Goal: Information Seeking & Learning: Find specific fact

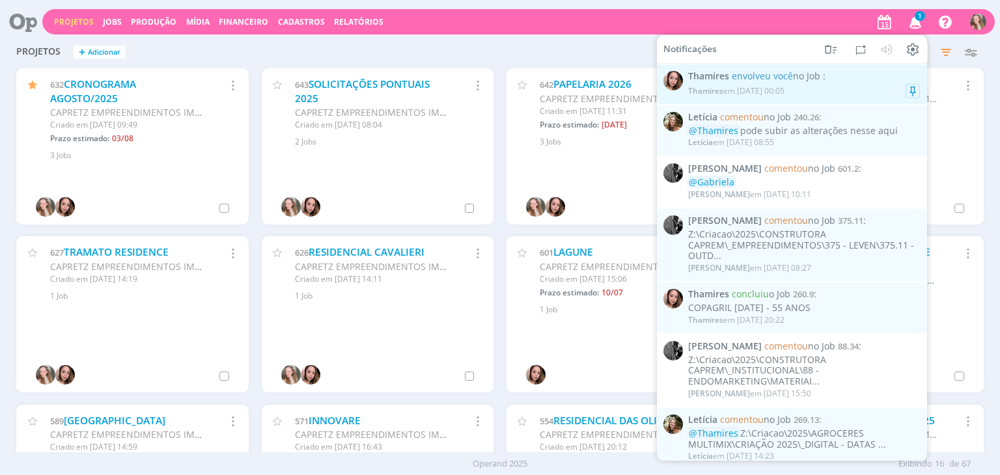
click at [763, 93] on div "Thamires em [DATE] 00:05" at bounding box center [736, 90] width 96 height 9
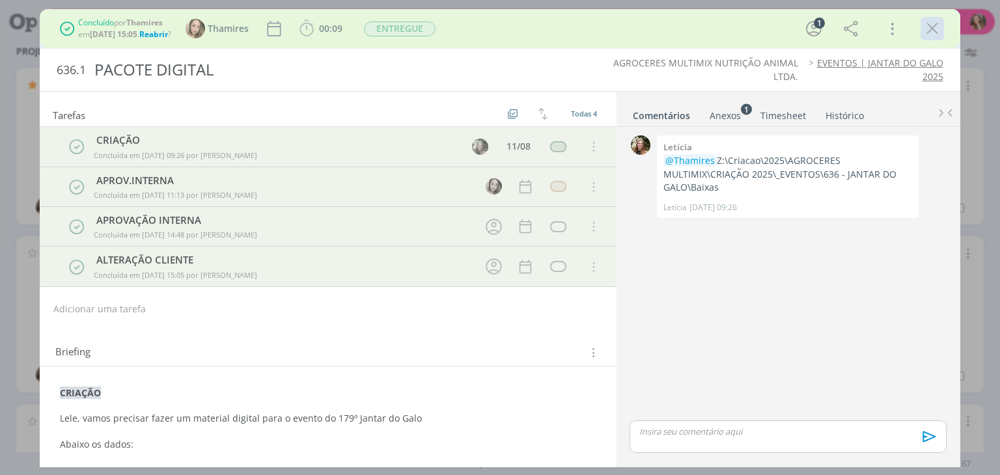
click at [927, 29] on icon "dialog" at bounding box center [933, 29] width 20 height 20
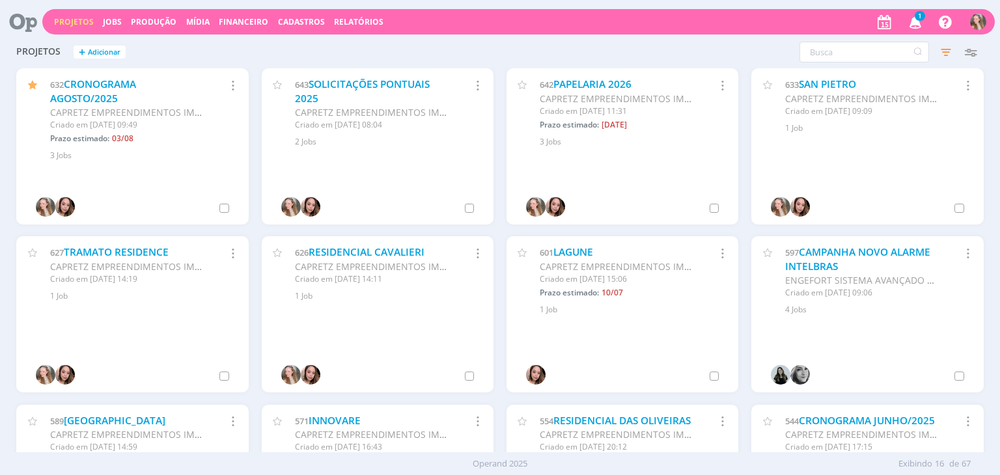
click at [920, 26] on icon "button" at bounding box center [915, 21] width 23 height 22
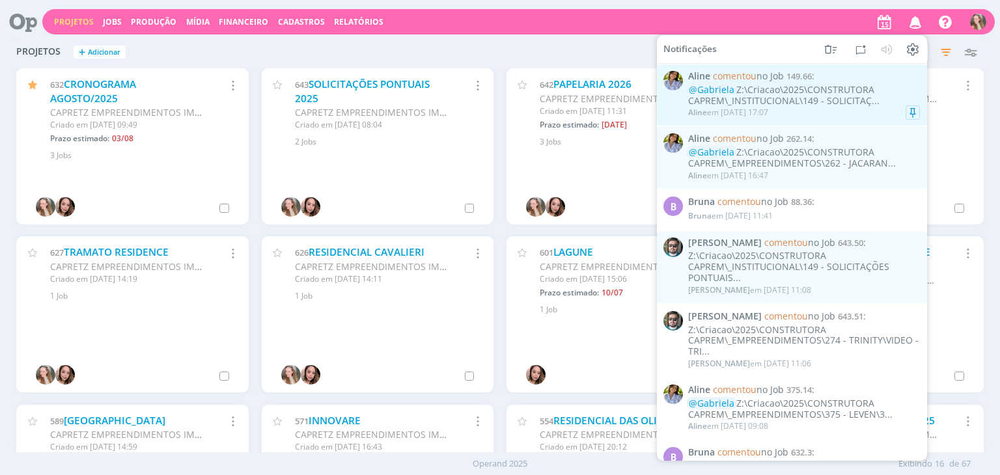
click at [779, 108] on div "[PERSON_NAME] em [DATE] 17:07" at bounding box center [804, 112] width 232 height 13
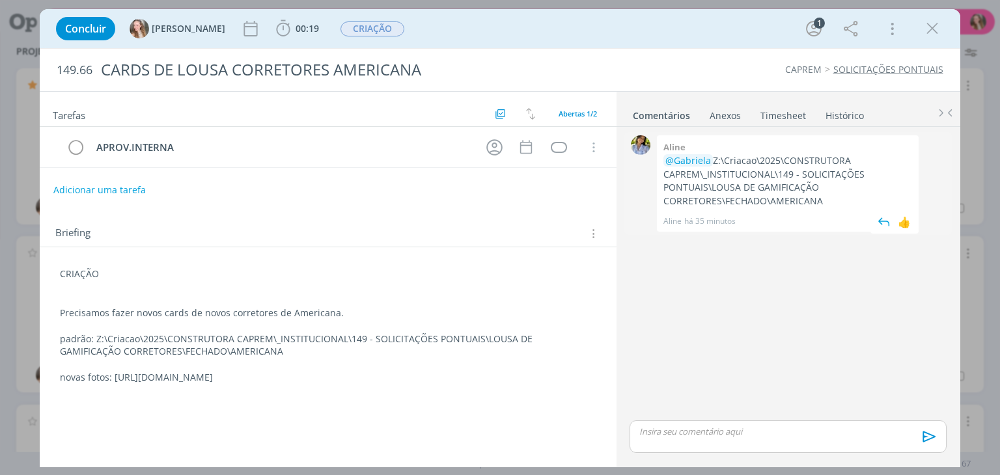
drag, startPoint x: 835, startPoint y: 199, endPoint x: 712, endPoint y: 161, distance: 129.5
click at [712, 161] on p "@[PERSON_NAME]:\Criacao\2025\CONSTRUTORA CAPREM\_INSTITUCIONAL\149 - SOLICITAÇÕ…" at bounding box center [787, 180] width 249 height 53
copy p "Z:\Criacao\2025\CONSTRUTORA CAPREM\_INSTITUCIONAL\149 - SOLICITAÇÕES PONTUAIS\L…"
